Goal: Task Accomplishment & Management: Manage account settings

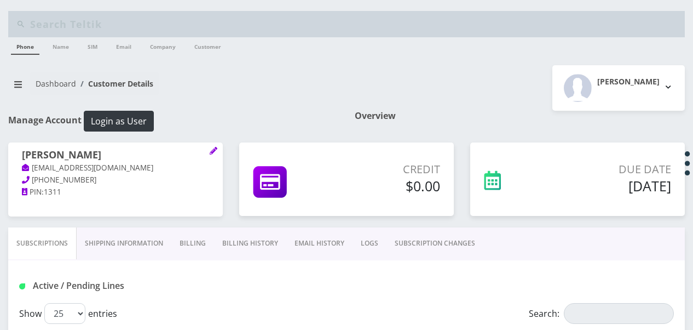
select select "468"
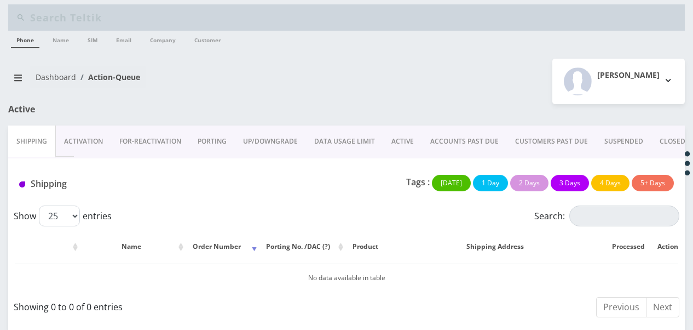
scroll to position [8, 0]
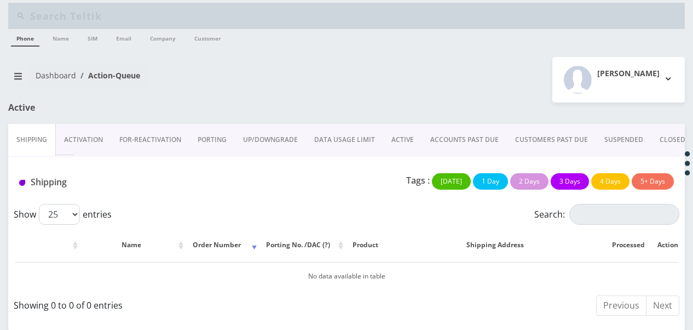
click at [397, 146] on link "ACTIVE" at bounding box center [402, 140] width 39 height 32
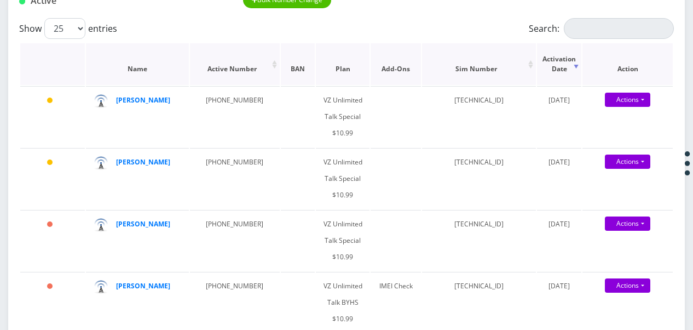
scroll to position [172, 0]
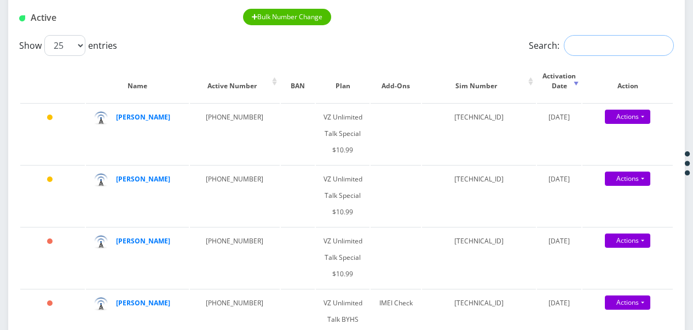
click at [603, 44] on input "Search:" at bounding box center [619, 45] width 110 height 21
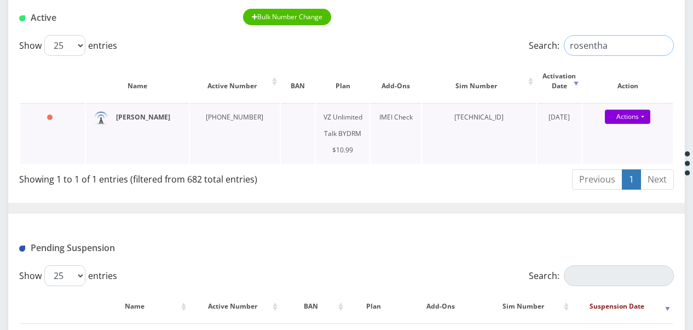
type input "rosentha"
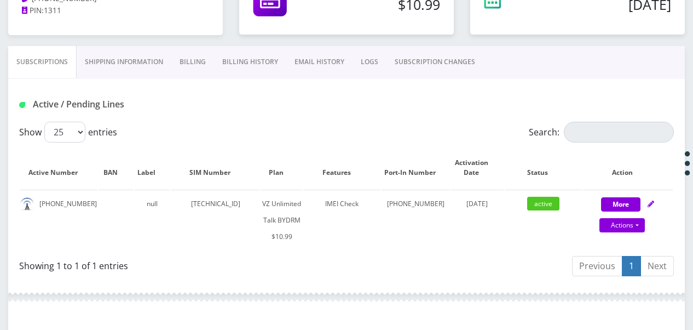
scroll to position [164, 0]
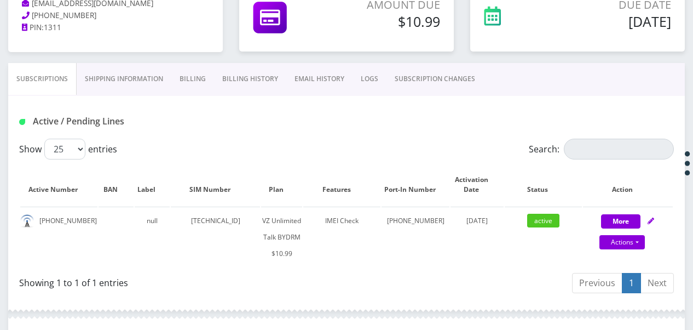
click at [206, 68] on link "Billing" at bounding box center [192, 79] width 43 height 32
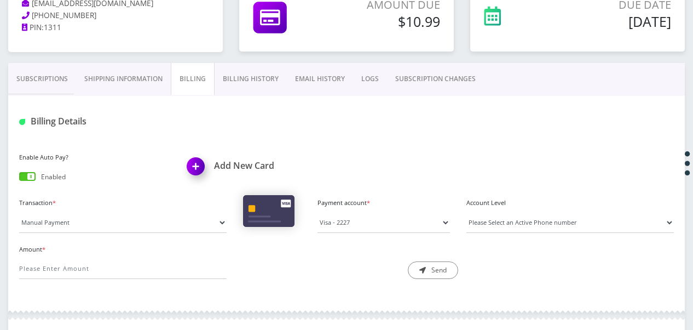
click at [256, 96] on div "Billing Details" at bounding box center [346, 117] width 677 height 43
click at [256, 84] on link "Billing History" at bounding box center [251, 79] width 72 height 32
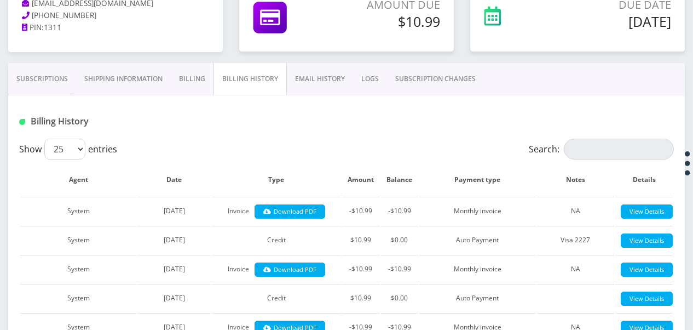
click at [129, 82] on link "Shipping Information" at bounding box center [123, 79] width 95 height 32
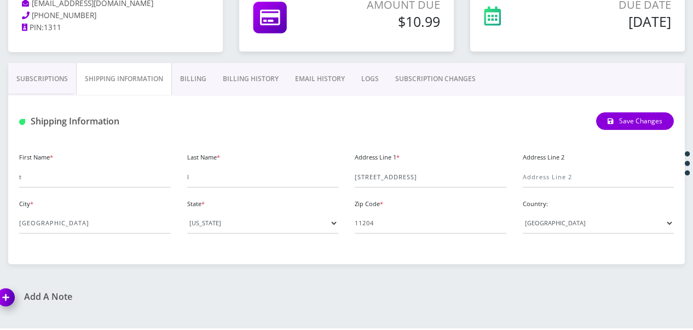
click at [192, 88] on link "Billing" at bounding box center [193, 79] width 43 height 32
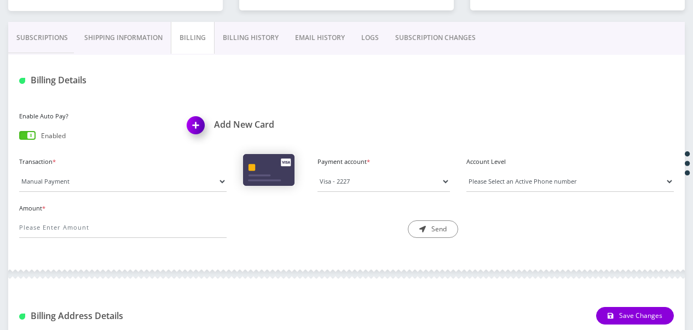
scroll to position [438, 0]
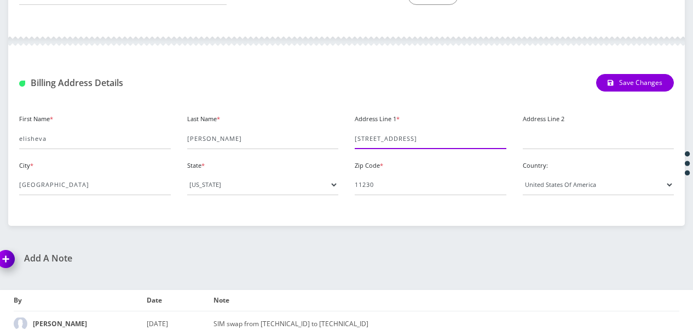
drag, startPoint x: 357, startPoint y: 142, endPoint x: 414, endPoint y: 134, distance: 57.5
click at [414, 134] on input "1123 e 14th st" at bounding box center [431, 138] width 152 height 21
click at [410, 95] on div "Billing Address Details Save Changes" at bounding box center [346, 78] width 677 height 43
drag, startPoint x: 407, startPoint y: 134, endPoint x: 357, endPoint y: 132, distance: 49.9
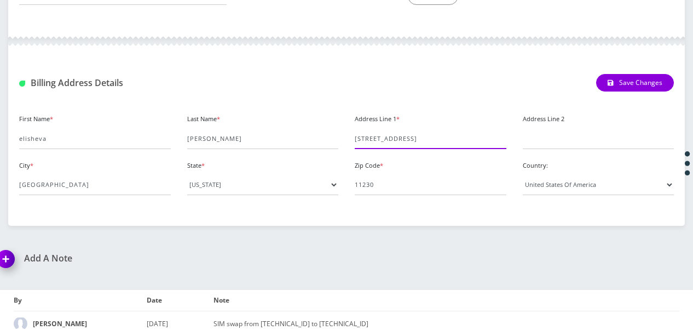
click at [357, 132] on input "1123 e 14th st" at bounding box center [431, 138] width 152 height 21
click at [353, 135] on div "Address Line 1 * 1123 e 14th st" at bounding box center [431, 130] width 168 height 38
drag, startPoint x: 354, startPoint y: 136, endPoint x: 408, endPoint y: 140, distance: 54.9
click at [408, 140] on div "Address Line 1 * 1123 e 14th st" at bounding box center [431, 130] width 168 height 38
drag, startPoint x: 408, startPoint y: 140, endPoint x: 343, endPoint y: 136, distance: 65.8
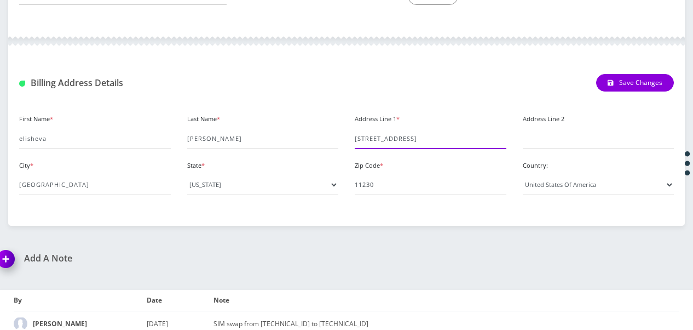
click at [343, 136] on div "First Name * elisheva Last Name * rosenthal Address Line 1 * 1123 e 14th st Add…" at bounding box center [346, 157] width 671 height 93
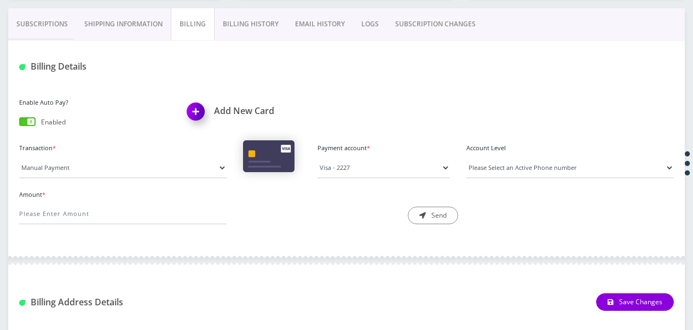
scroll to position [55, 0]
